Goal: Navigation & Orientation: Go to known website

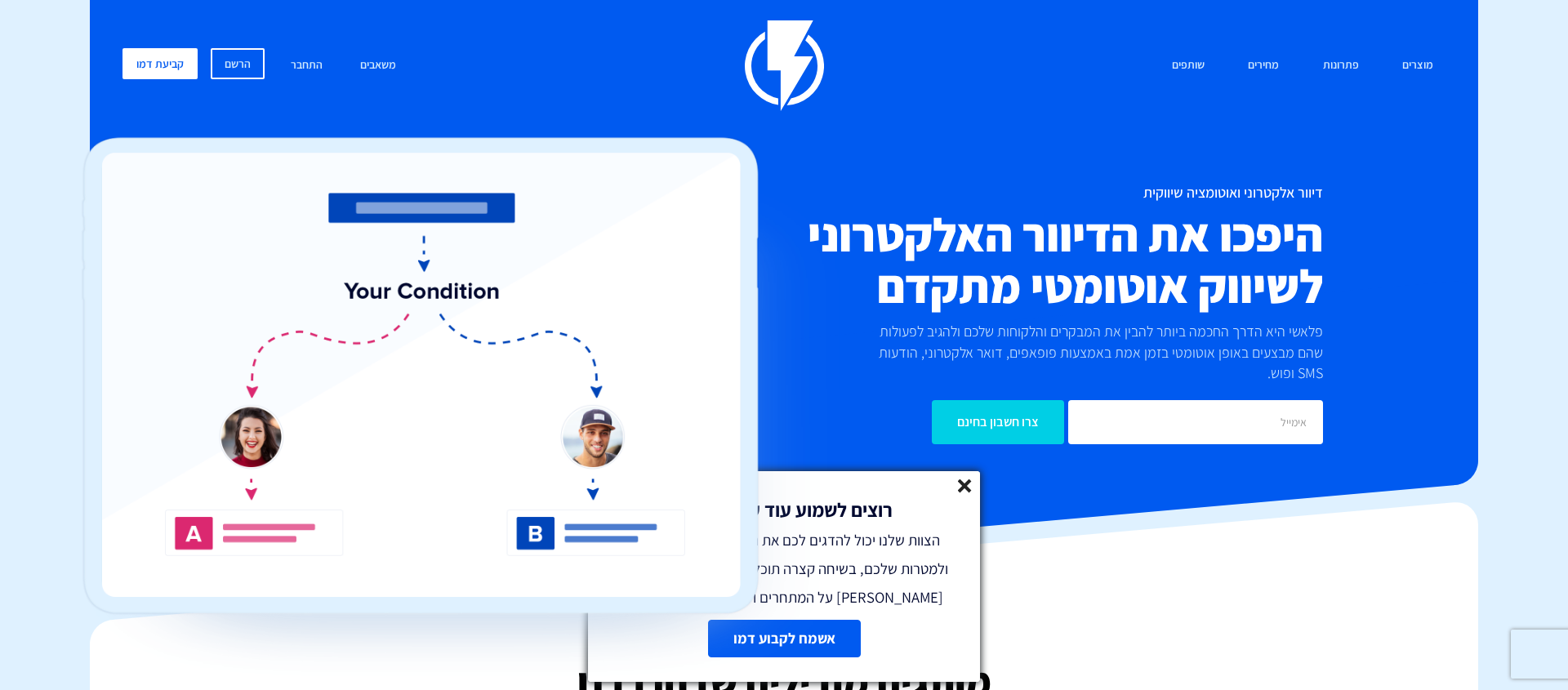
drag, startPoint x: 965, startPoint y: 490, endPoint x: 932, endPoint y: 454, distance: 48.8
click at [965, 490] on icon at bounding box center [965, 486] width 14 height 14
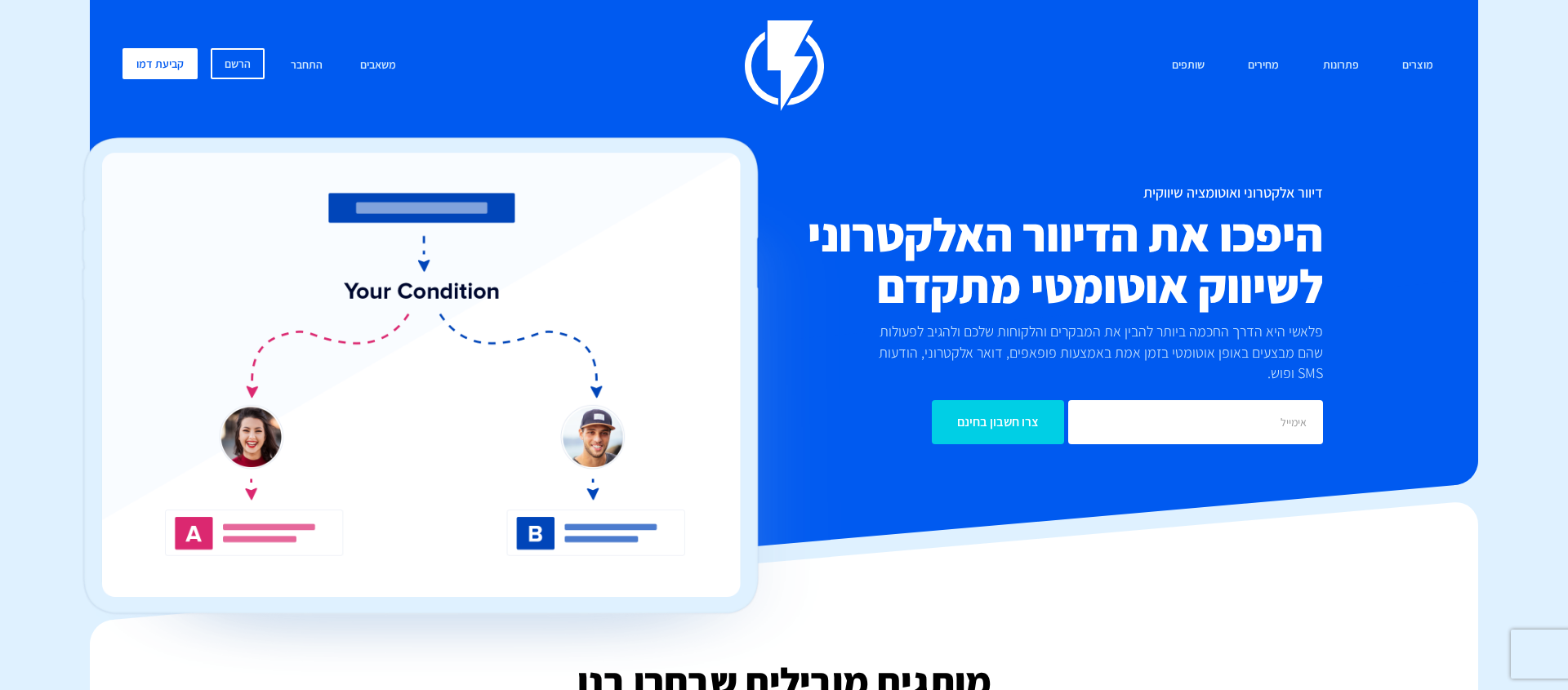
click at [780, 74] on img at bounding box center [784, 65] width 79 height 91
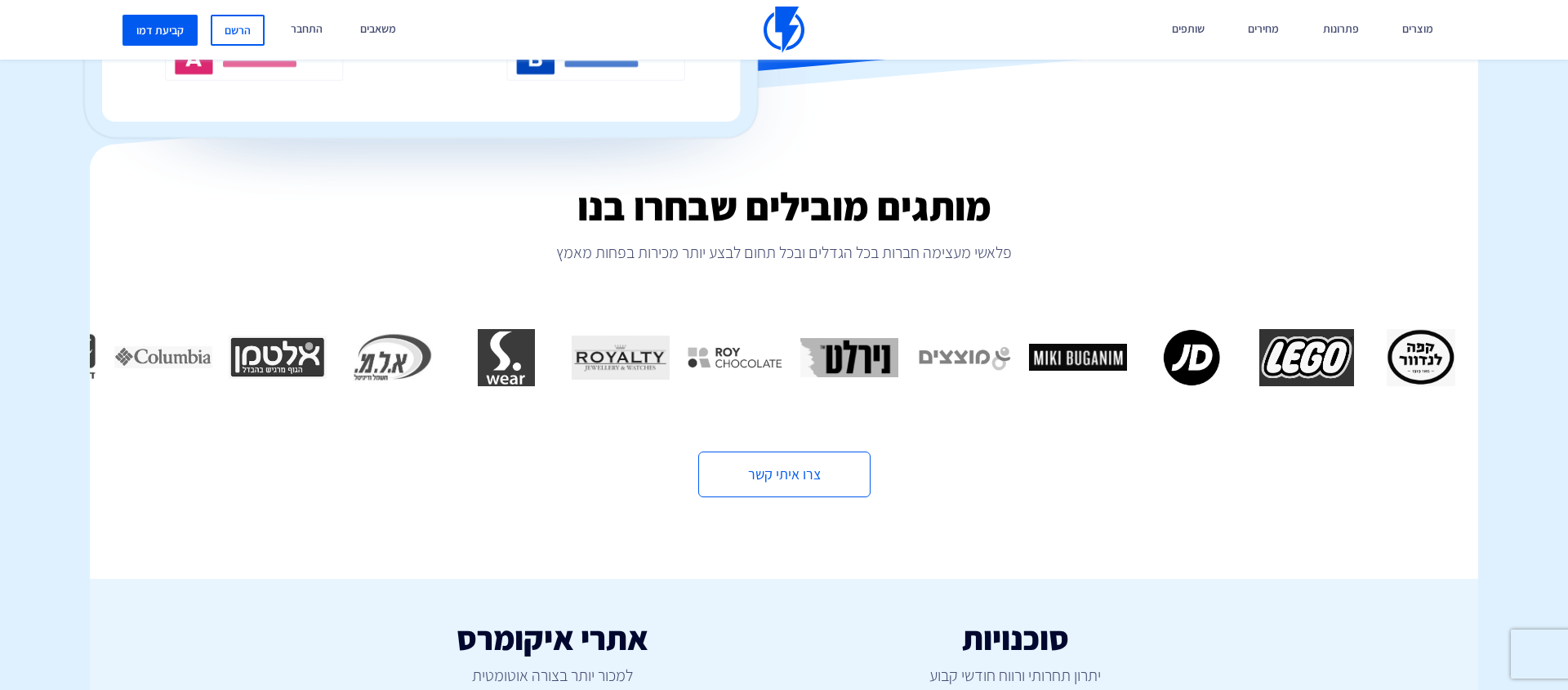
scroll to position [482, 0]
